Goal: Find specific fact: Find specific fact

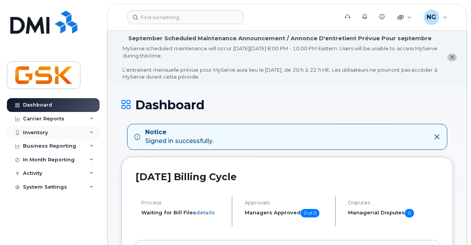
click at [54, 135] on div "Inventory" at bounding box center [53, 133] width 93 height 14
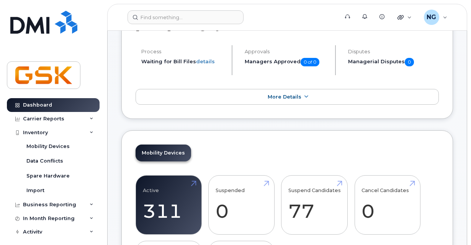
scroll to position [153, 0]
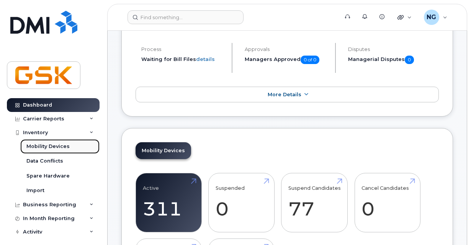
click at [50, 146] on div "Mobility Devices" at bounding box center [47, 146] width 43 height 7
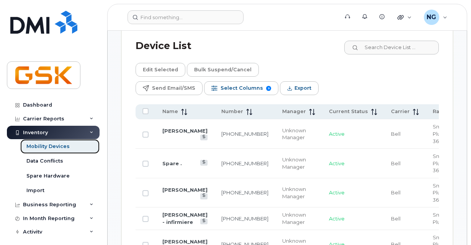
scroll to position [498, 0]
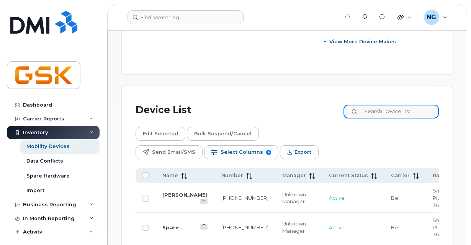
click at [413, 117] on input at bounding box center [391, 112] width 95 height 14
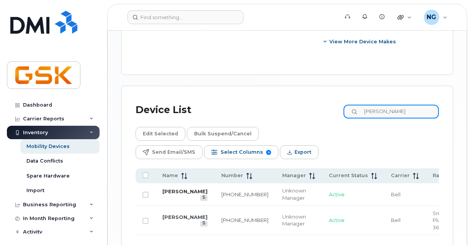
type input "[PERSON_NAME]"
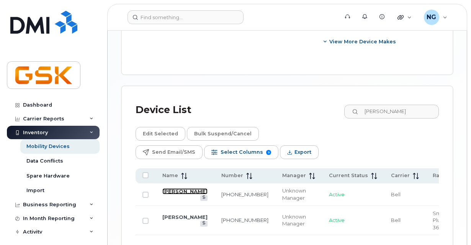
click at [166, 193] on link "[PERSON_NAME]" at bounding box center [184, 191] width 45 height 6
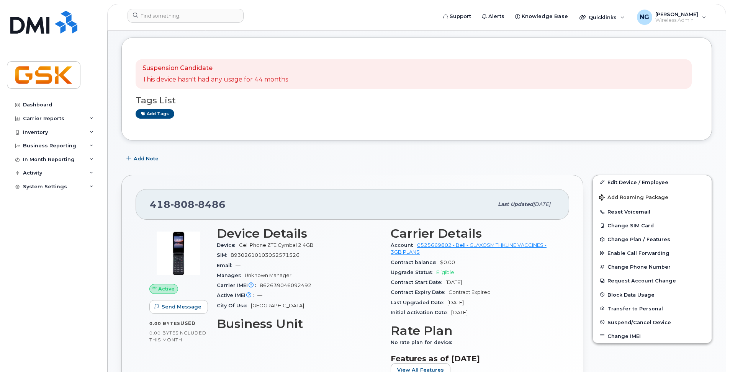
scroll to position [115, 0]
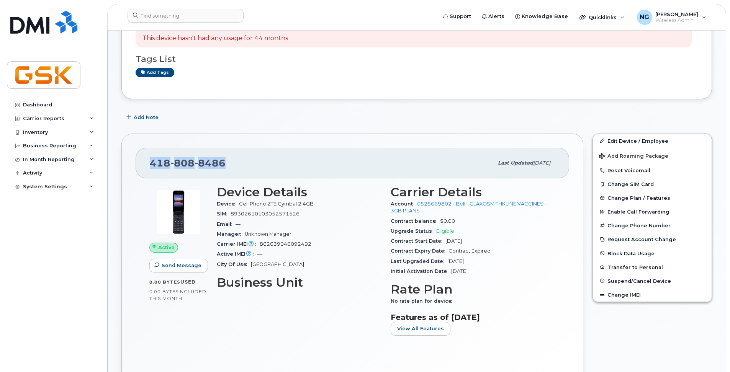
drag, startPoint x: 201, startPoint y: 162, endPoint x: 144, endPoint y: 163, distance: 56.7
click at [144, 163] on div "418 808 8486 Last updated Dec 01, 2024" at bounding box center [353, 163] width 434 height 31
copy span "418 808 8486"
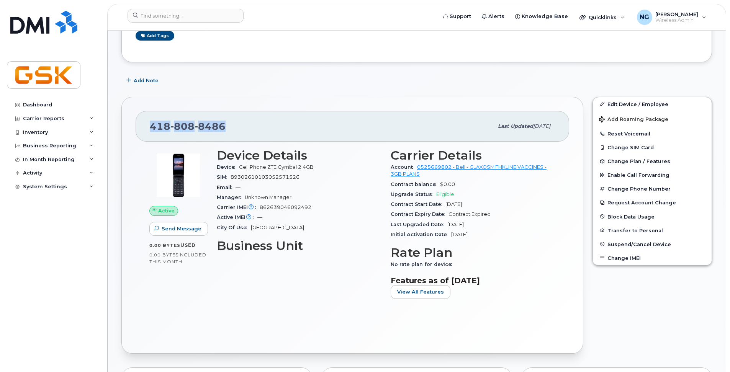
scroll to position [192, 0]
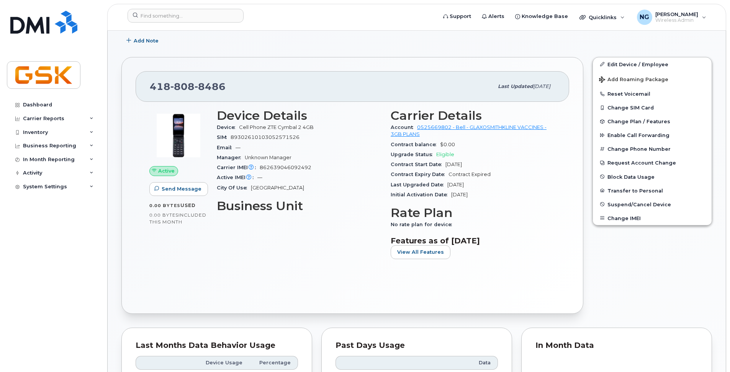
click at [361, 248] on div "Device Details Device Cell Phone ZTE Cymbal 2 4GB SIM 89302610103052571526 Emai…" at bounding box center [299, 187] width 174 height 166
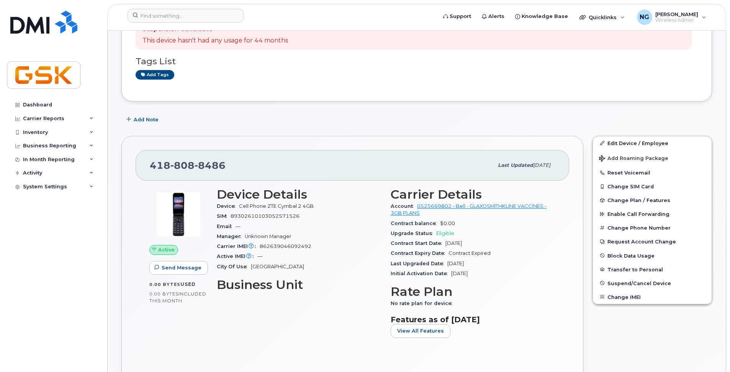
scroll to position [153, 0]
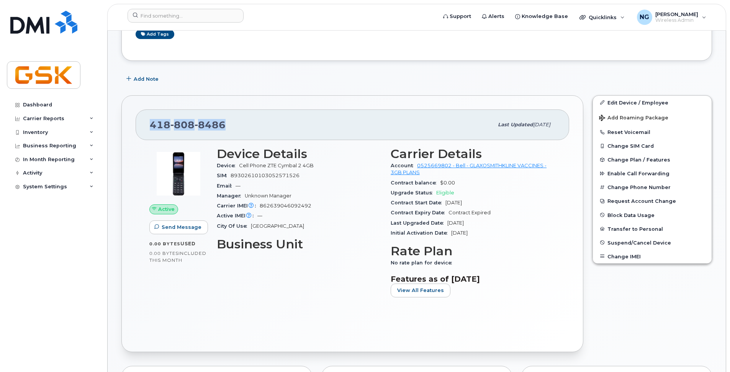
drag, startPoint x: 232, startPoint y: 127, endPoint x: 146, endPoint y: 125, distance: 85.5
click at [146, 125] on div "418 808 8486 Last updated Dec 01, 2024" at bounding box center [353, 125] width 434 height 31
copy span "418 808 8486"
